Goal: Navigation & Orientation: Go to known website

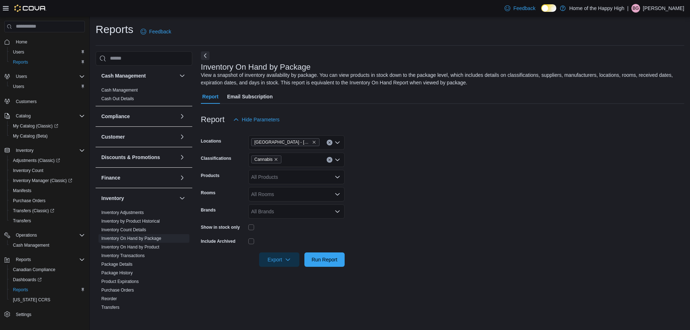
scroll to position [132, 0]
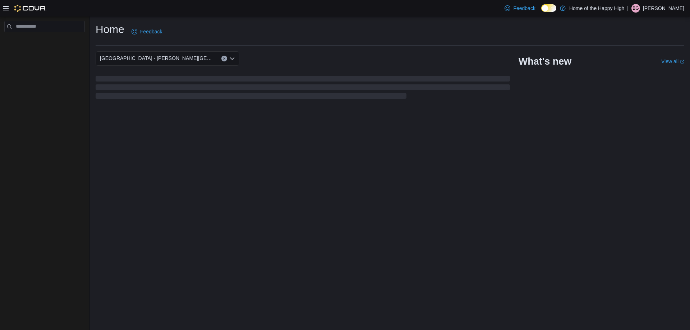
click at [651, 8] on div "| BG [PERSON_NAME]" at bounding box center [655, 8] width 57 height 9
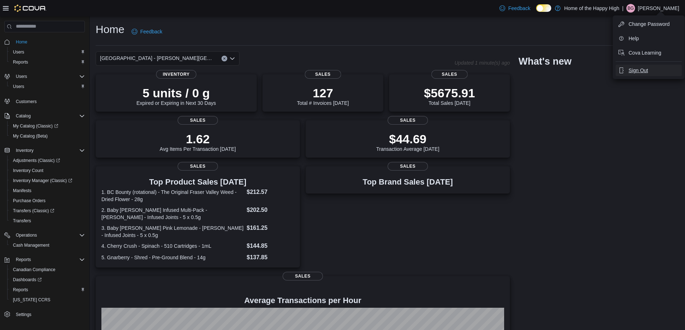
click at [634, 68] on span "Sign Out" at bounding box center [637, 70] width 19 height 7
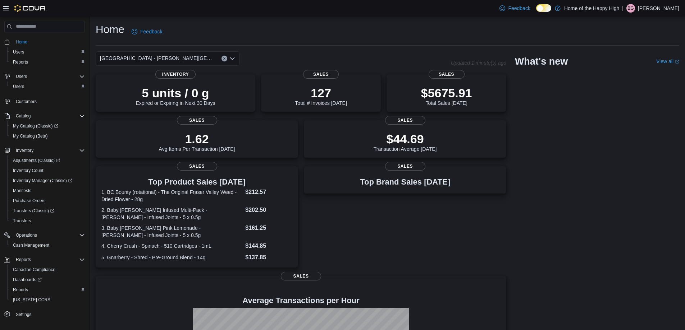
click at [663, 6] on p "[PERSON_NAME]" at bounding box center [658, 8] width 41 height 9
click at [636, 70] on span "Sign Out" at bounding box center [632, 70] width 19 height 7
